Goal: Use online tool/utility: Use online tool/utility

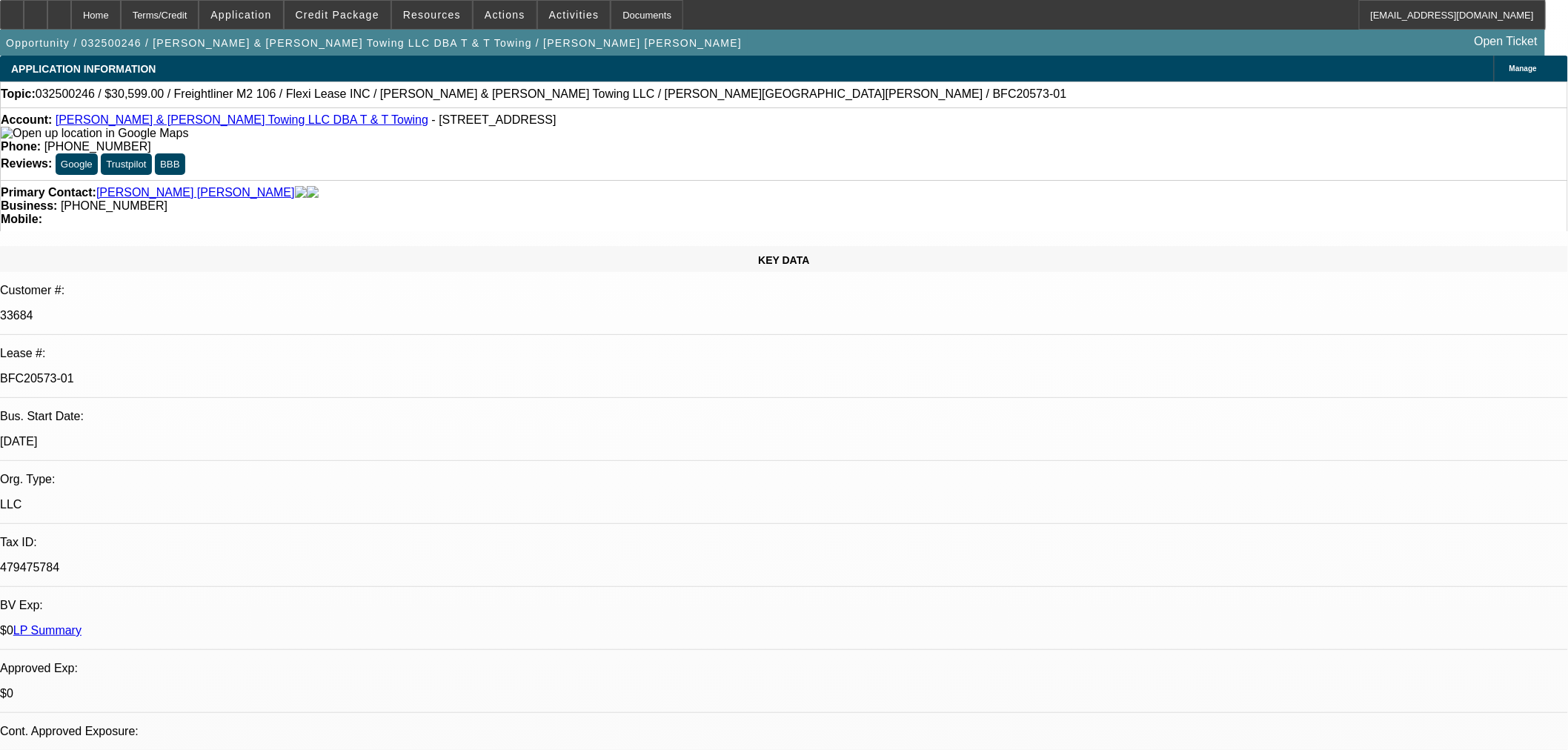
select select "0"
select select "6"
select select "0"
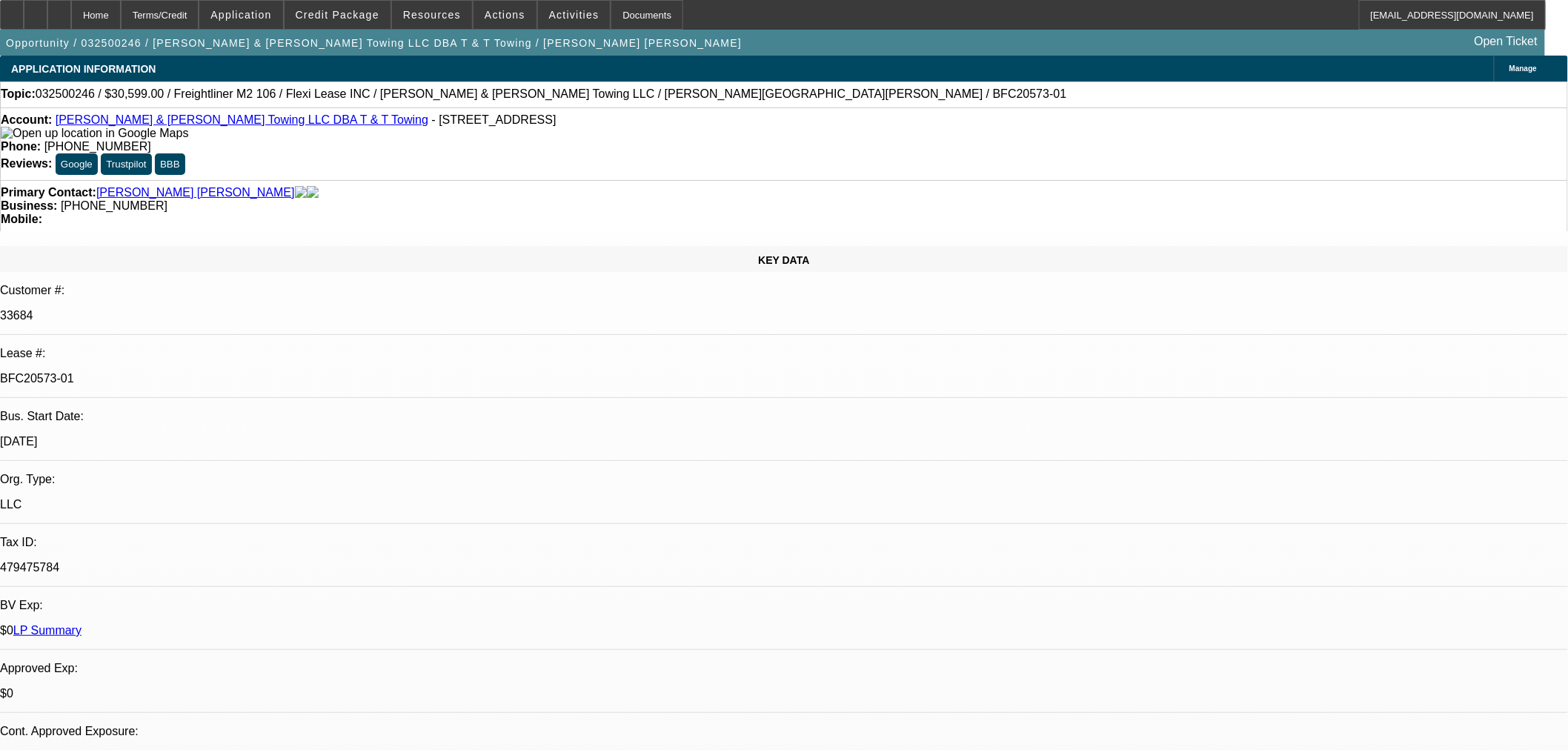
select select "0"
select select "6"
select select "0"
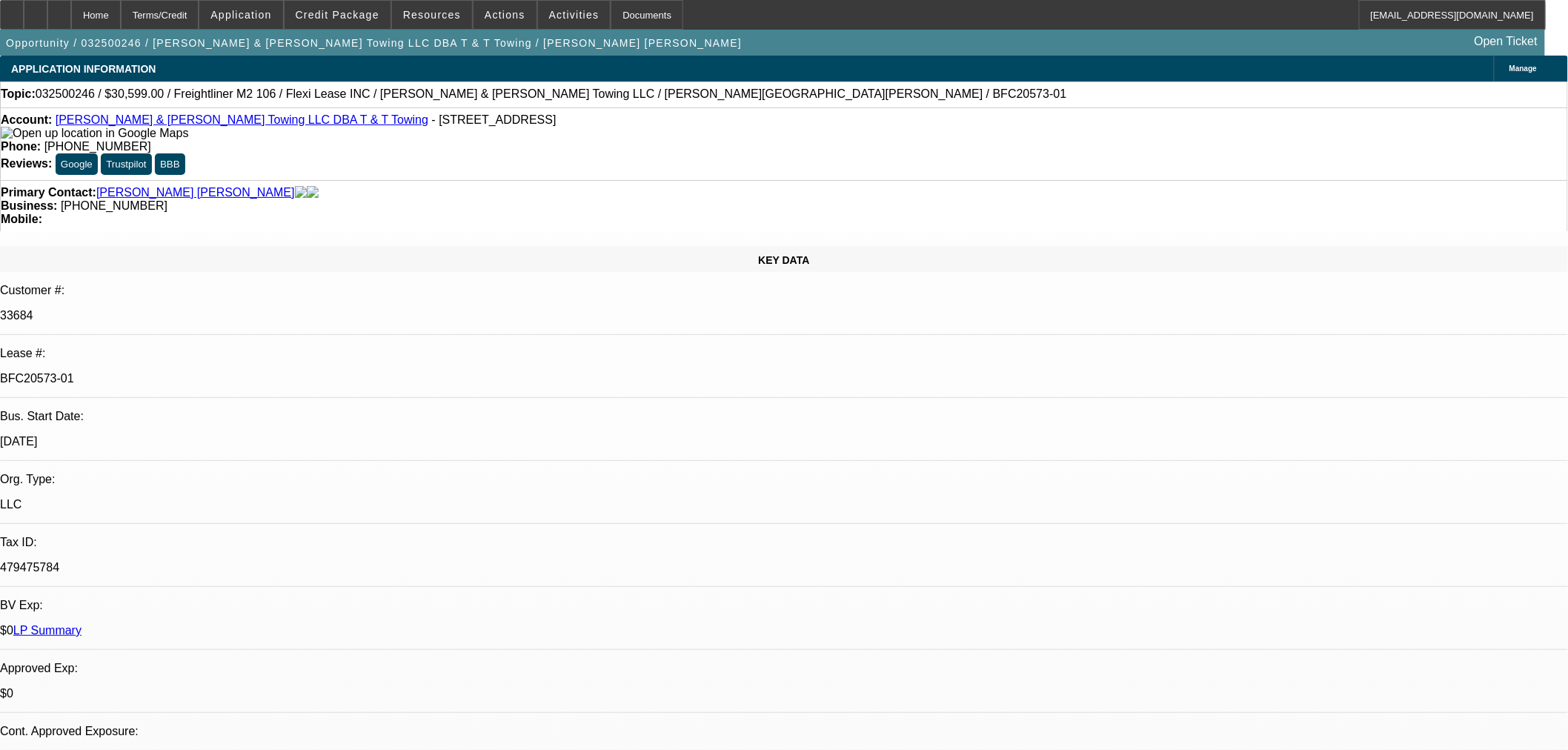
select select "0.1"
select select "4"
select select "0"
select select "0.1"
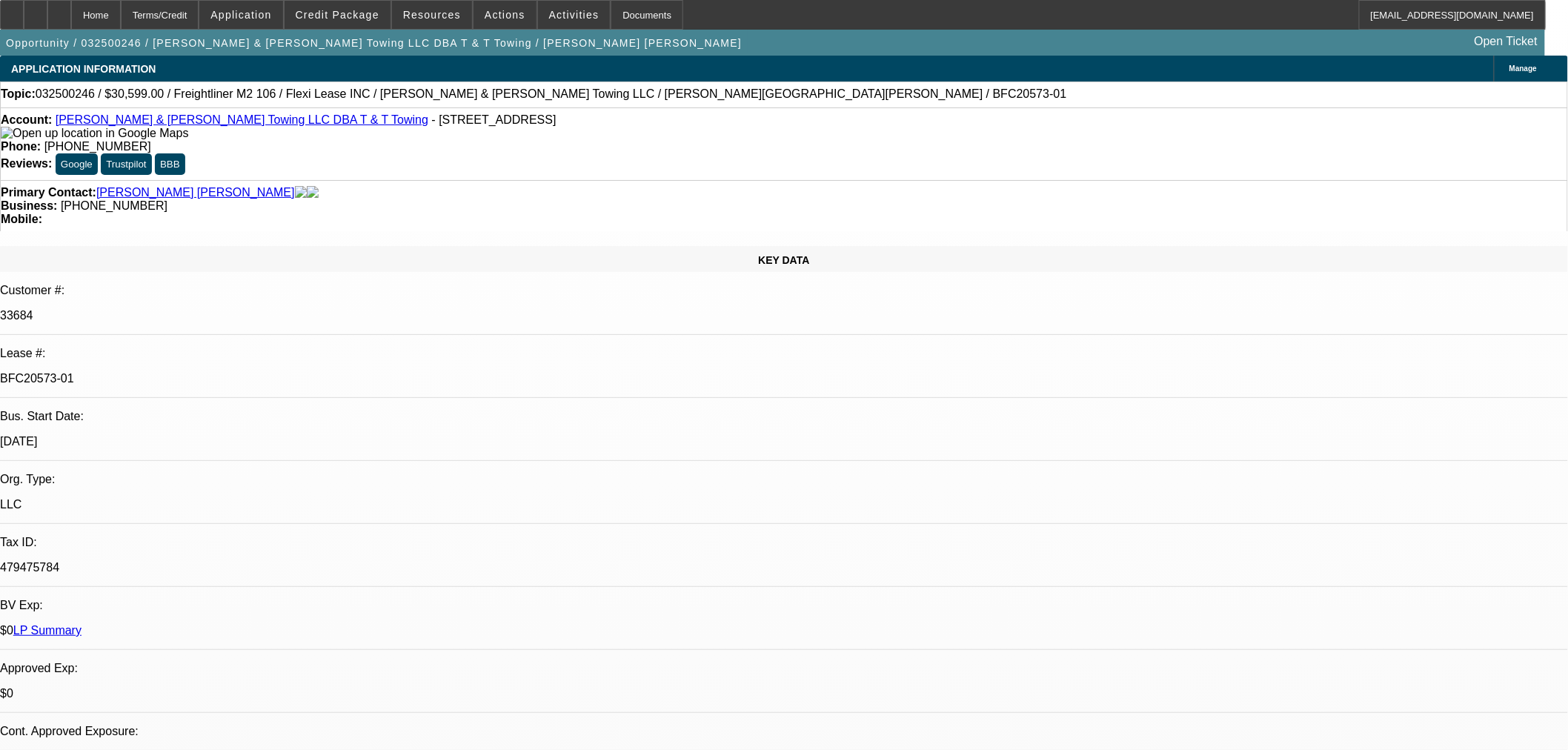
select select "4"
